Goal: Transaction & Acquisition: Purchase product/service

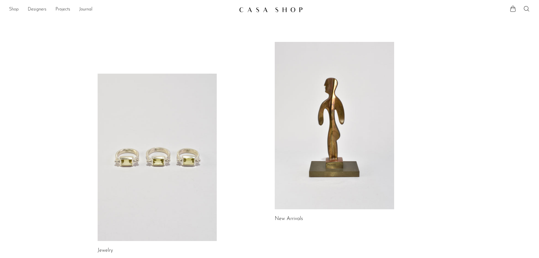
click at [13, 8] on link "Shop" at bounding box center [14, 9] width 10 height 7
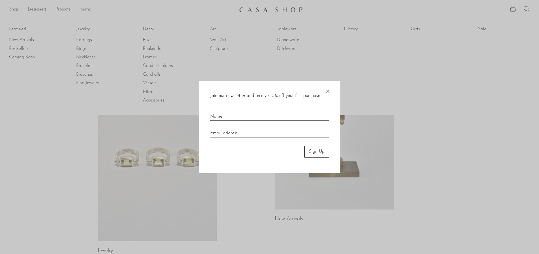
click at [327, 91] on span "×" at bounding box center [328, 90] width 6 height 18
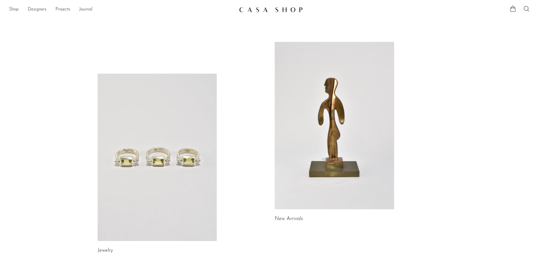
click at [287, 10] on img at bounding box center [271, 10] width 64 height 6
click at [16, 10] on link "Shop" at bounding box center [14, 9] width 10 height 7
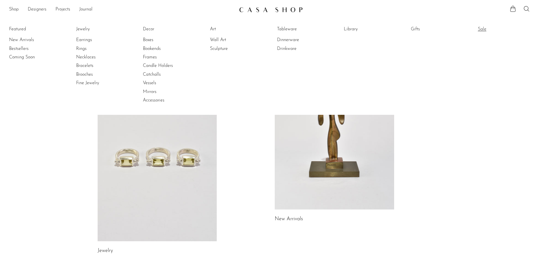
click at [487, 28] on link "Sale" at bounding box center [499, 29] width 42 height 6
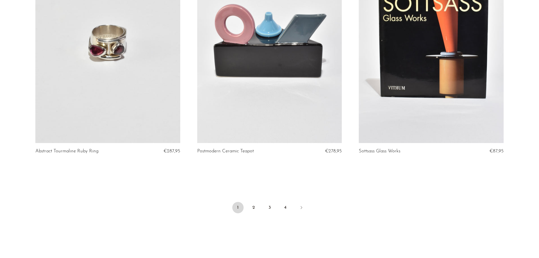
scroll to position [2660, 0]
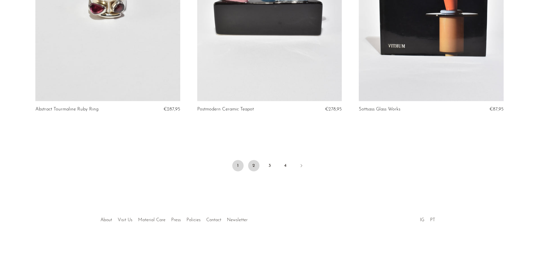
click at [254, 168] on link "2" at bounding box center [253, 165] width 11 height 11
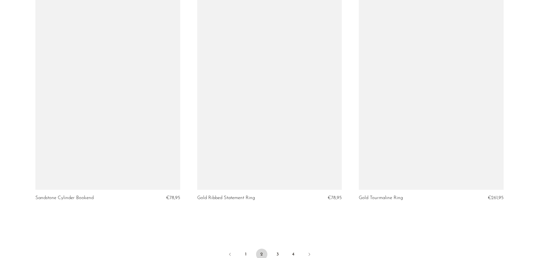
scroll to position [2634, 0]
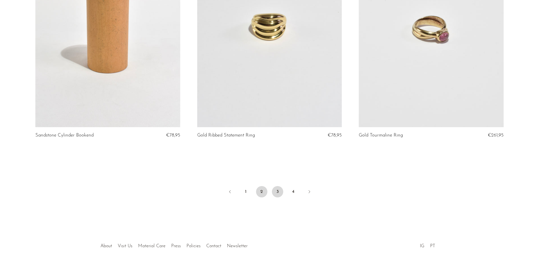
click at [280, 193] on link "3" at bounding box center [277, 191] width 11 height 11
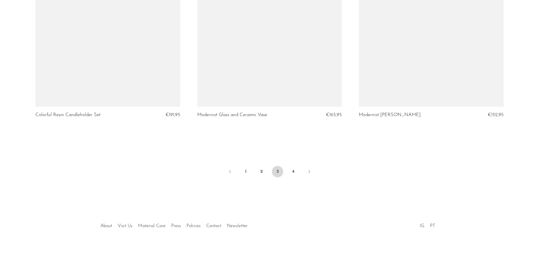
scroll to position [2660, 0]
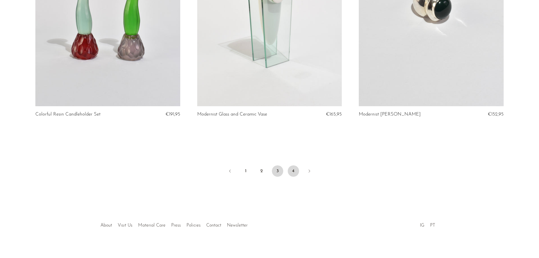
click at [294, 165] on link "4" at bounding box center [293, 170] width 11 height 11
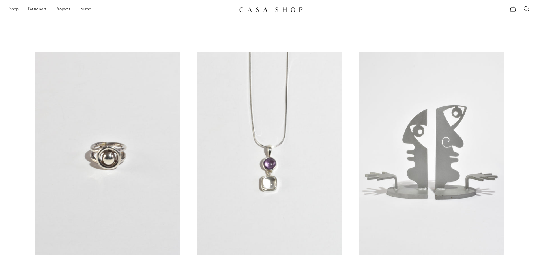
click at [15, 9] on link "Shop" at bounding box center [14, 9] width 10 height 7
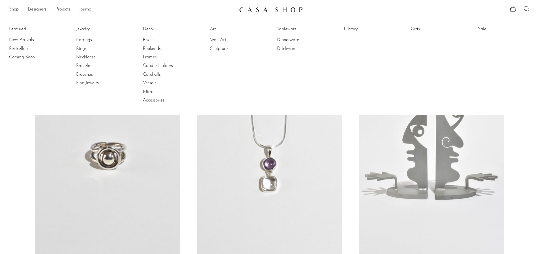
click at [148, 28] on link "Decor" at bounding box center [164, 29] width 42 height 6
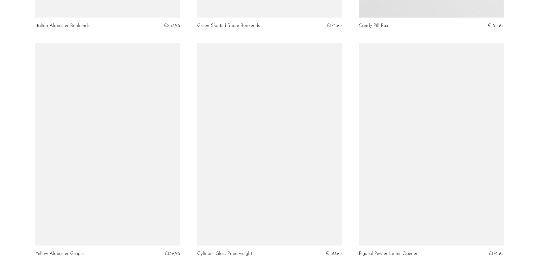
scroll to position [2605, 0]
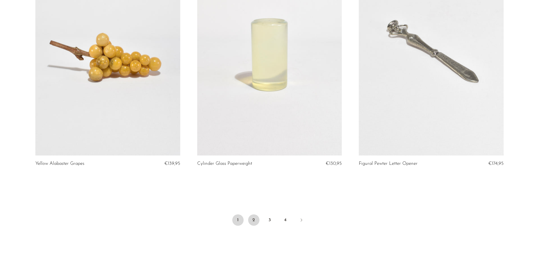
click at [256, 222] on link "2" at bounding box center [253, 219] width 11 height 11
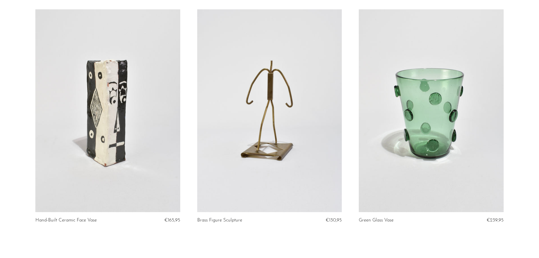
scroll to position [2660, 0]
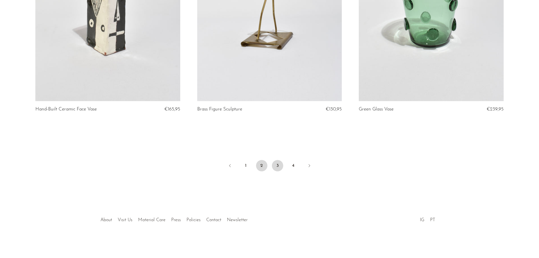
click at [279, 166] on link "3" at bounding box center [277, 165] width 11 height 11
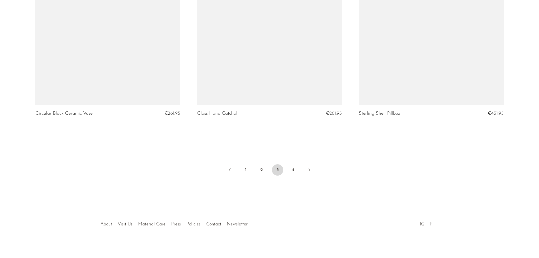
scroll to position [2660, 0]
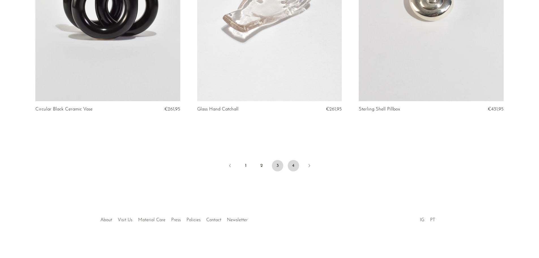
click at [295, 164] on link "4" at bounding box center [293, 165] width 11 height 11
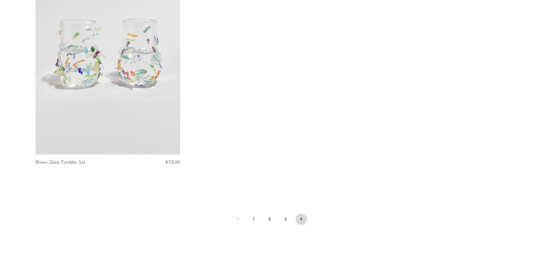
scroll to position [2379, 0]
